Goal: Browse casually: Explore the website without a specific task or goal

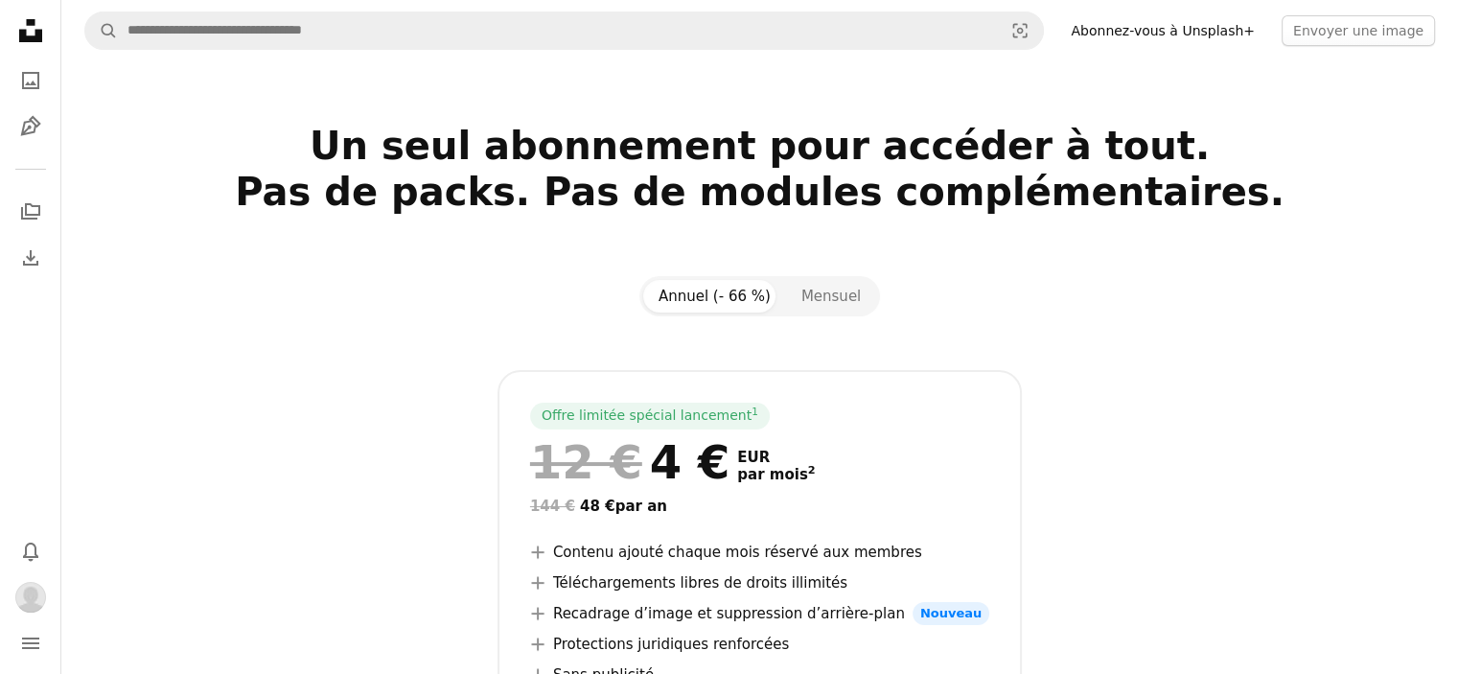
click at [46, 35] on icon "Unsplash logo Accueil Unsplash" at bounding box center [31, 31] width 38 height 38
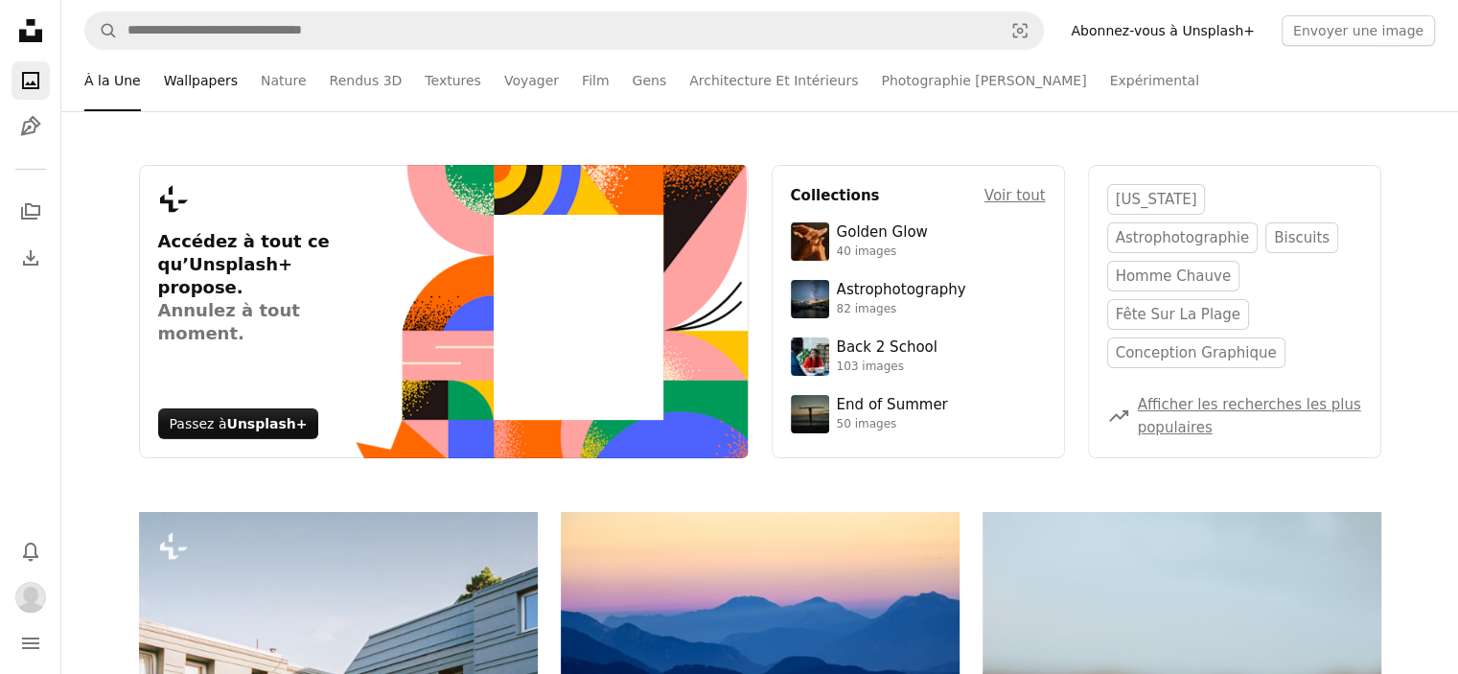
click at [215, 76] on link "Wallpapers" at bounding box center [201, 80] width 74 height 61
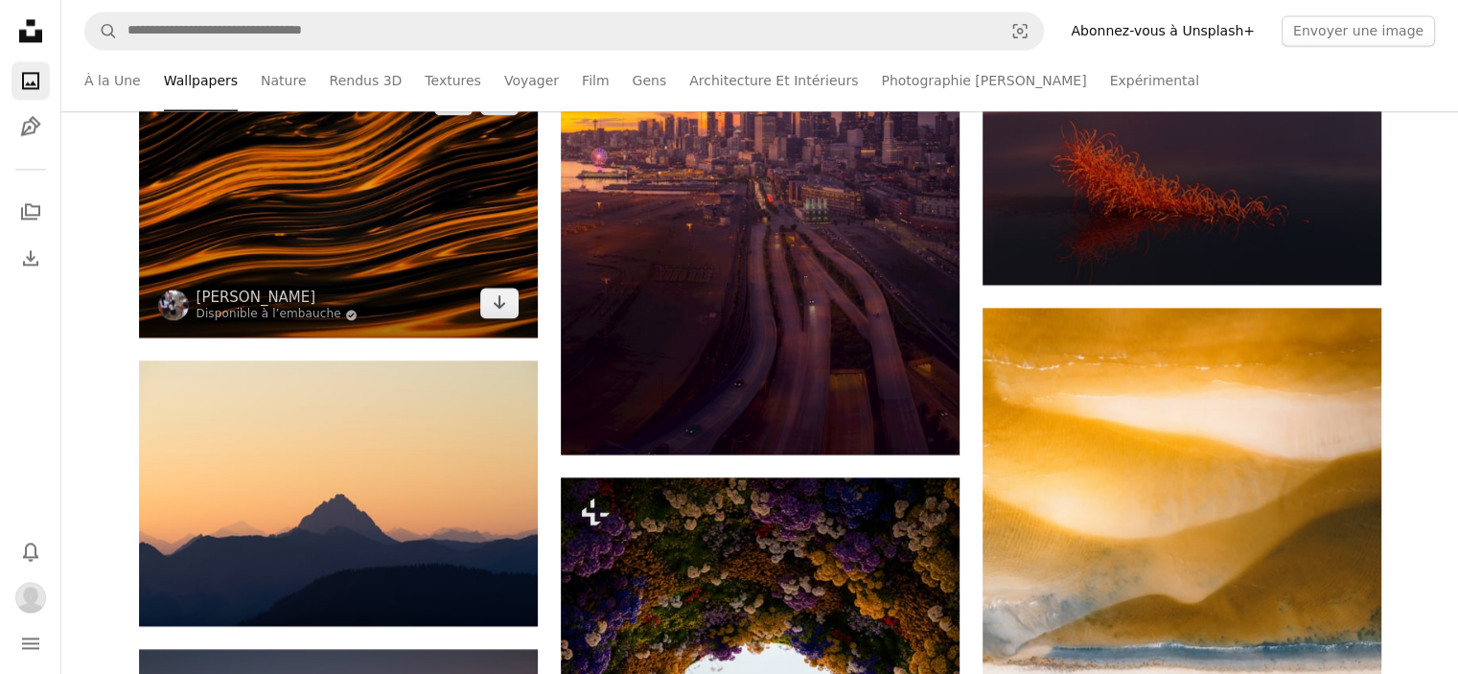
scroll to position [2972, 0]
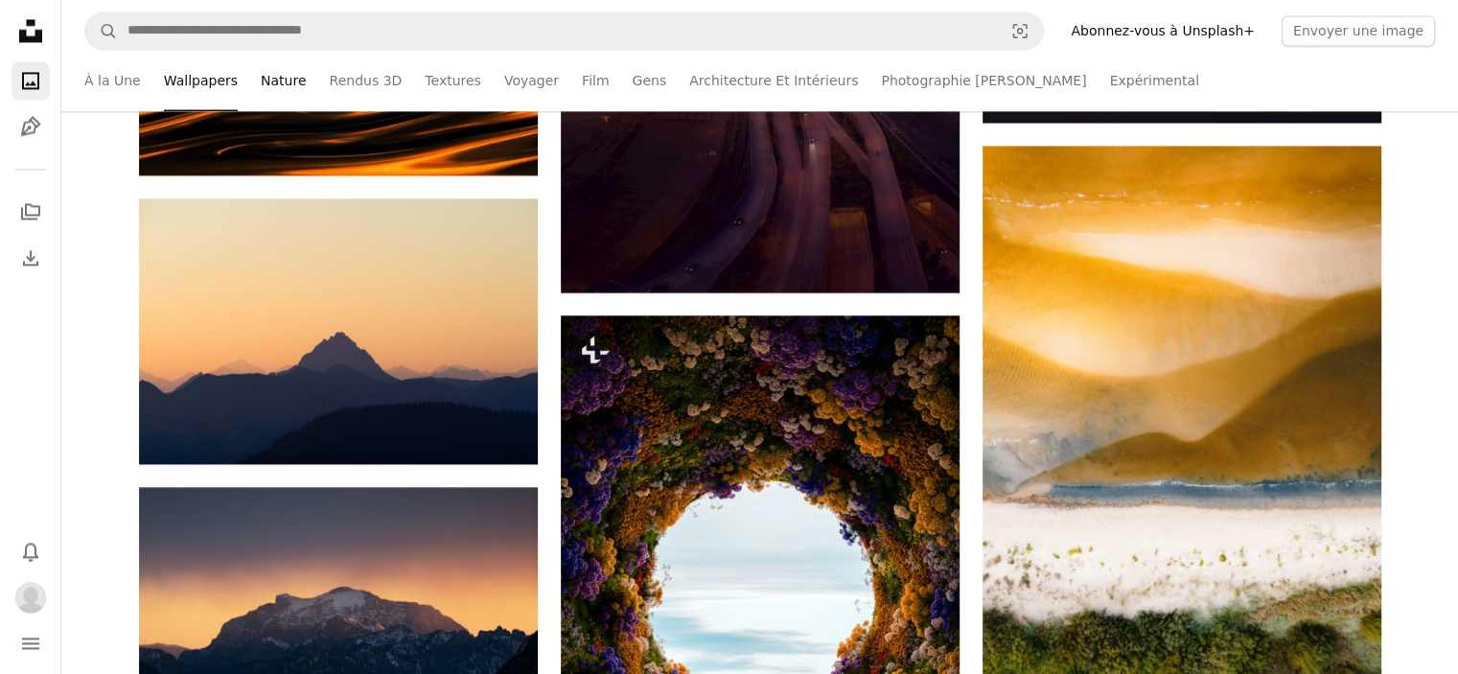
drag, startPoint x: 264, startPoint y: 90, endPoint x: 276, endPoint y: 84, distance: 13.7
click at [264, 88] on link "Nature" at bounding box center [283, 80] width 45 height 61
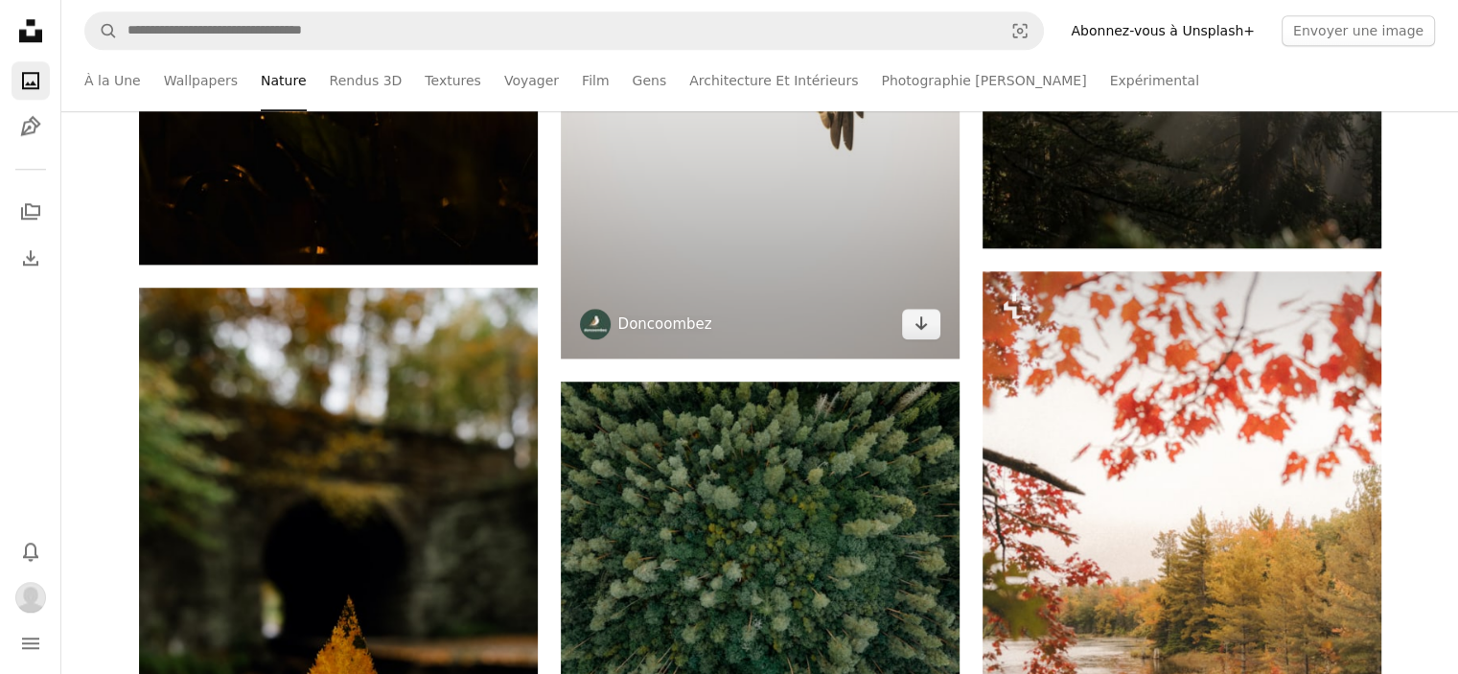
scroll to position [2109, 0]
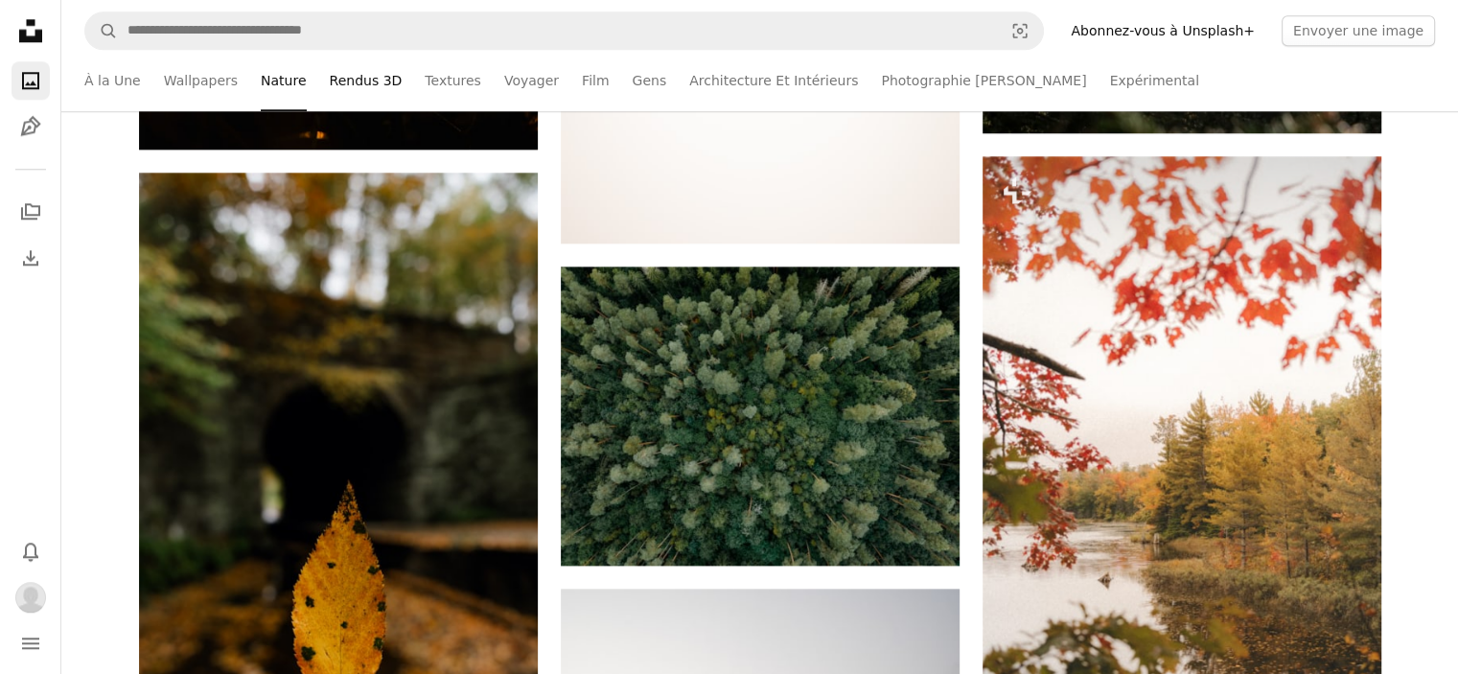
click at [331, 80] on link "Rendus 3D" at bounding box center [366, 80] width 73 height 61
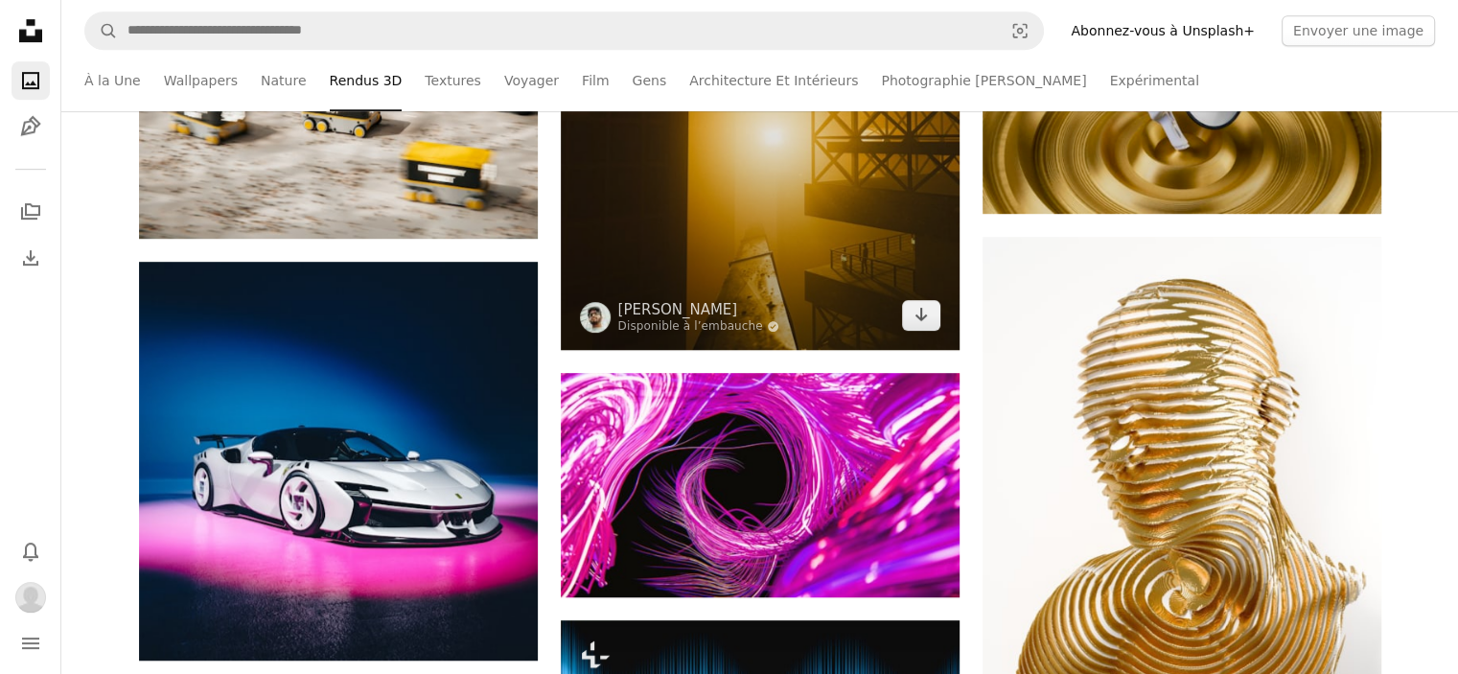
scroll to position [1247, 0]
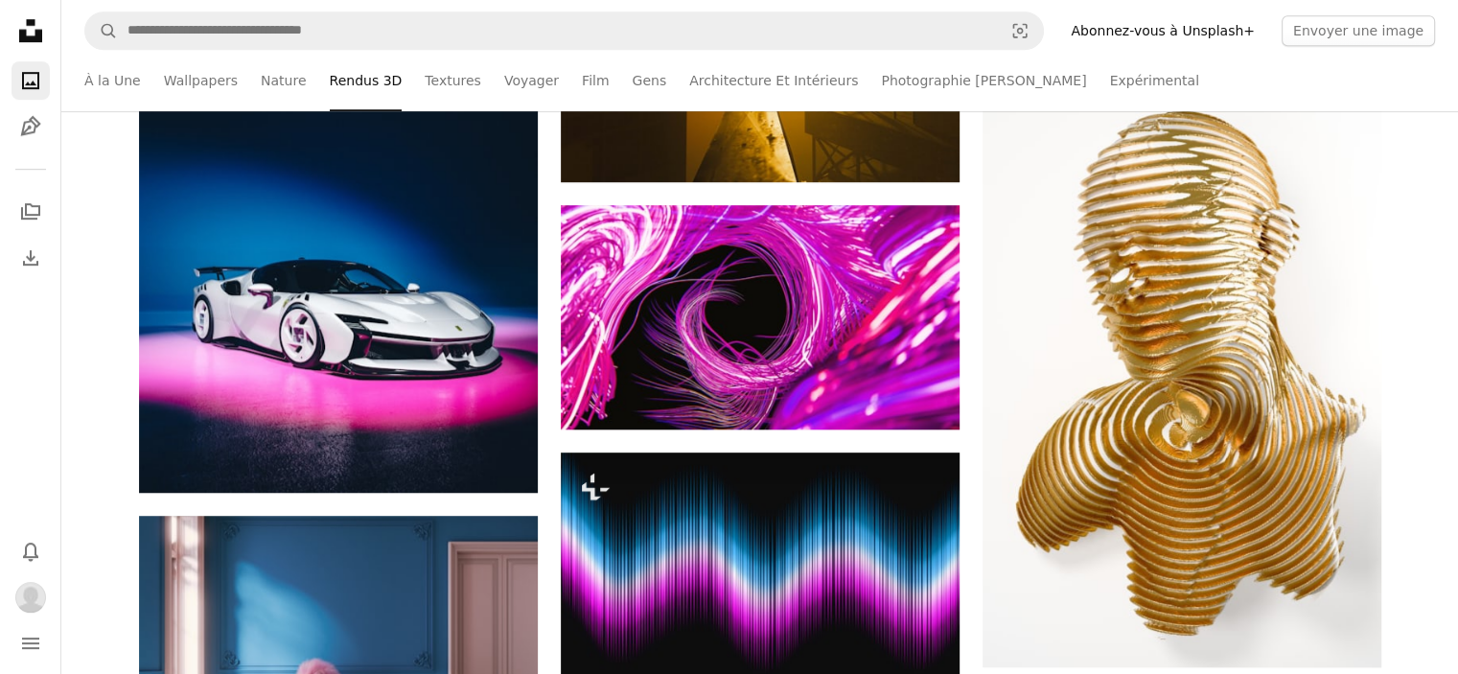
drag, startPoint x: 440, startPoint y: 82, endPoint x: 471, endPoint y: 83, distance: 30.7
click at [440, 81] on link "Textures" at bounding box center [453, 80] width 57 height 61
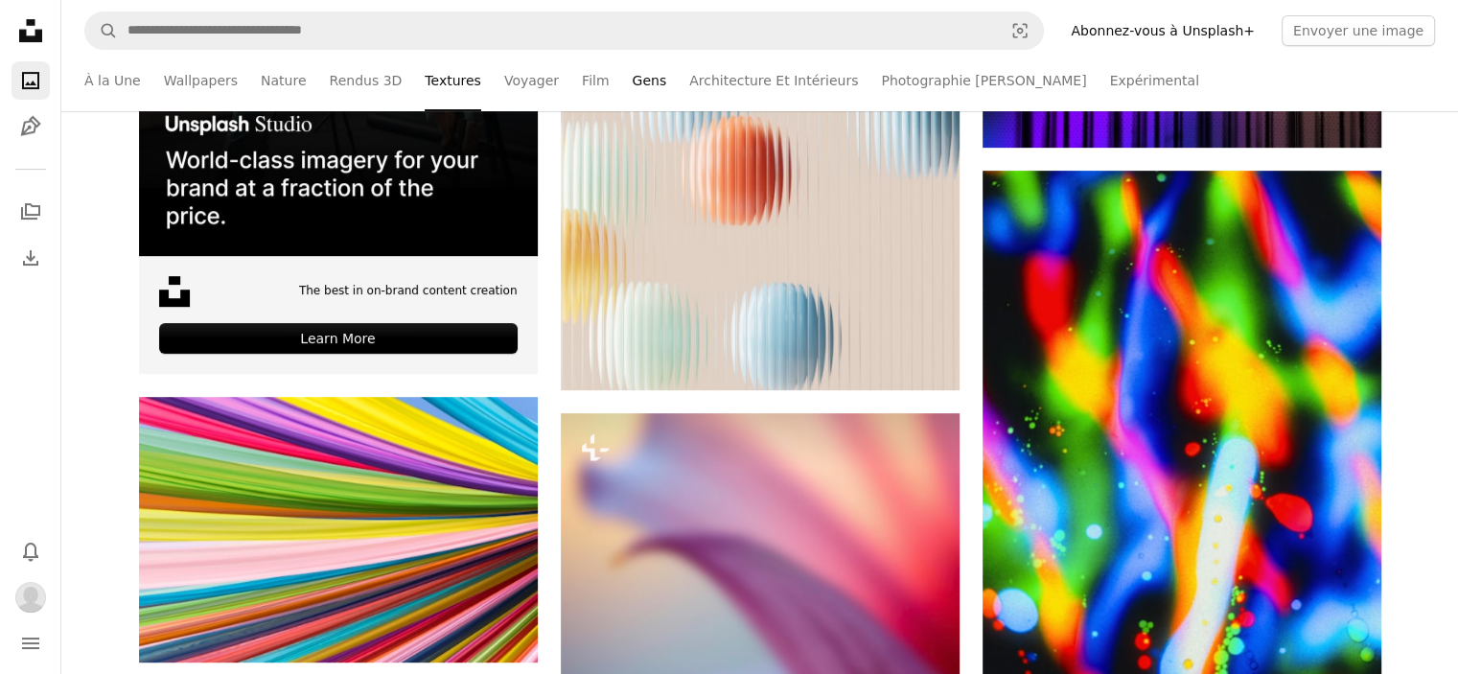
scroll to position [767, 0]
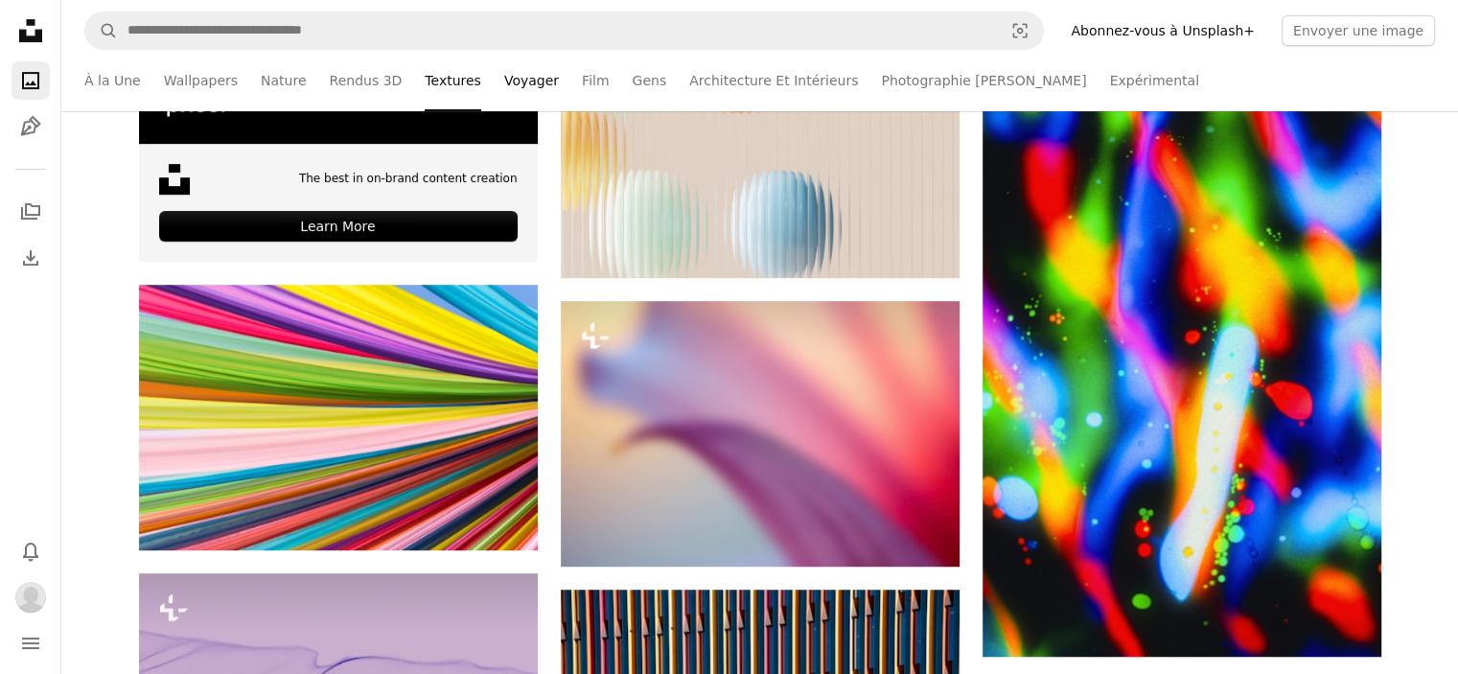
click at [506, 90] on link "Voyager" at bounding box center [531, 80] width 55 height 61
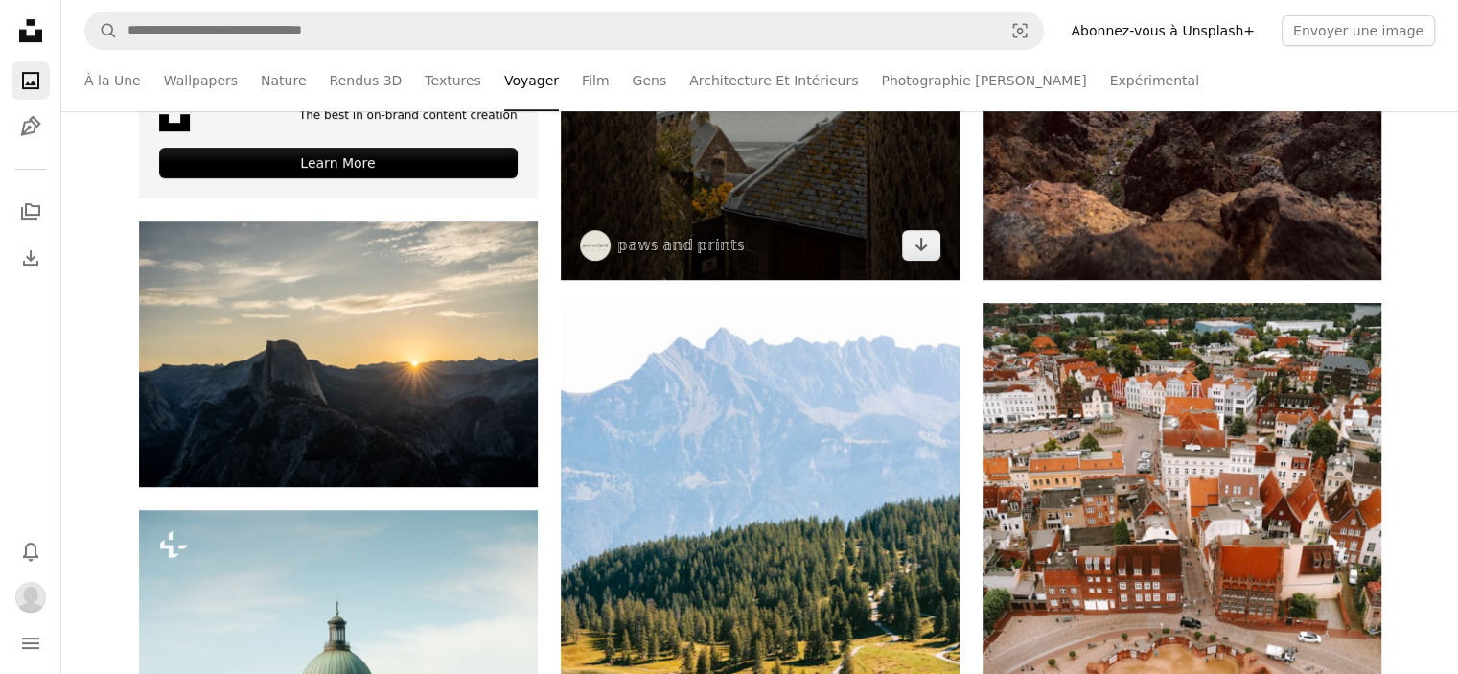
scroll to position [863, 0]
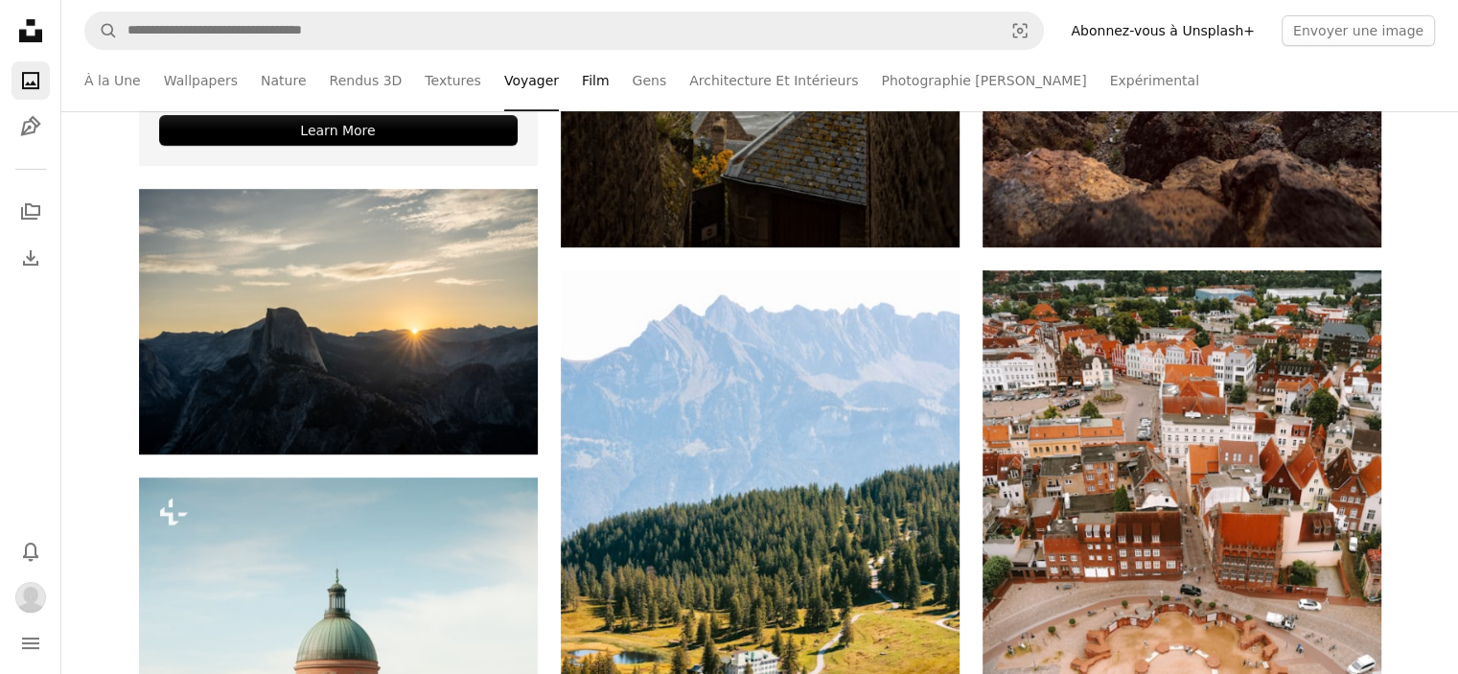
click at [582, 91] on link "Film" at bounding box center [595, 80] width 27 height 61
